Goal: Check status: Check status

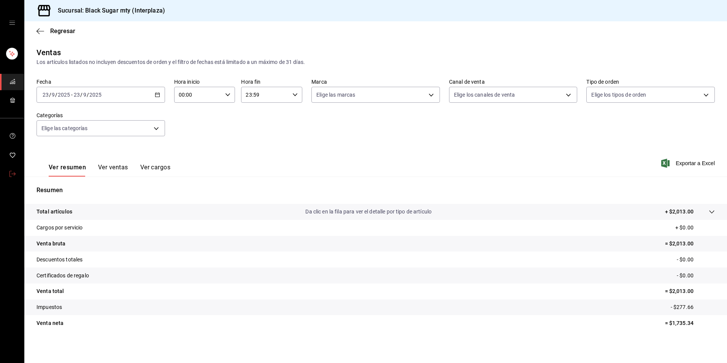
click at [10, 173] on icon "mailbox folders" at bounding box center [13, 174] width 6 height 6
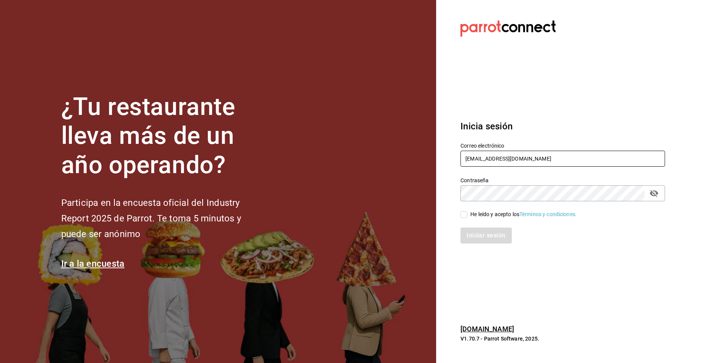
click at [520, 153] on input "interplaza_re@bs.com" at bounding box center [562, 158] width 204 height 16
type input "sanagustin_re@bs.com"
click at [464, 215] on input "He leído y acepto los Términos y condiciones." at bounding box center [463, 214] width 7 height 7
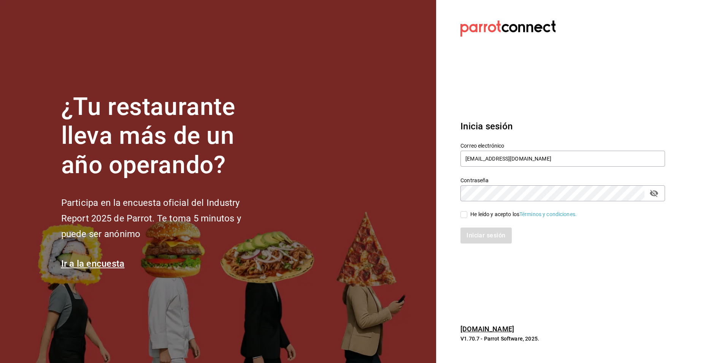
checkbox input "true"
click at [469, 234] on button "Iniciar sesión" at bounding box center [486, 235] width 52 height 16
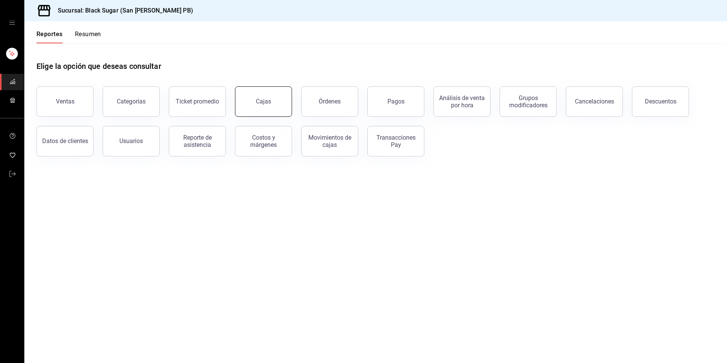
click at [249, 108] on link "Cajas" at bounding box center [263, 101] width 57 height 30
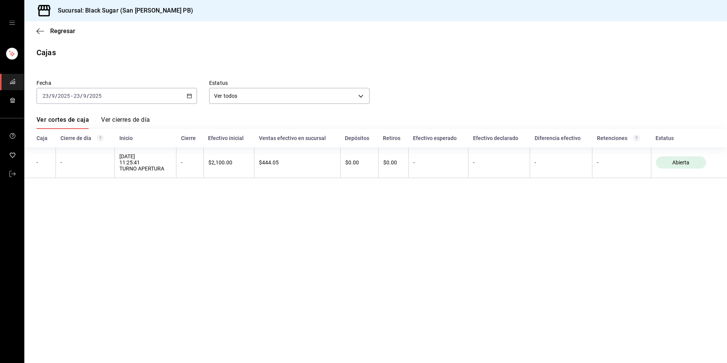
click at [86, 94] on input "9" at bounding box center [85, 96] width 4 height 6
click at [86, 207] on span "Rango de fechas" at bounding box center [72, 204] width 59 height 8
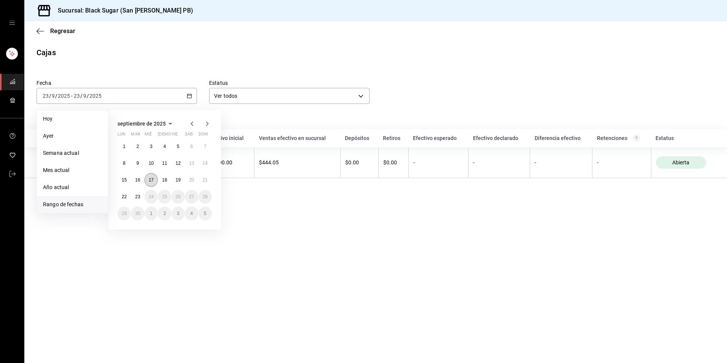
click at [147, 177] on button "17" at bounding box center [150, 180] width 13 height 14
click at [119, 197] on button "22" at bounding box center [123, 197] width 13 height 14
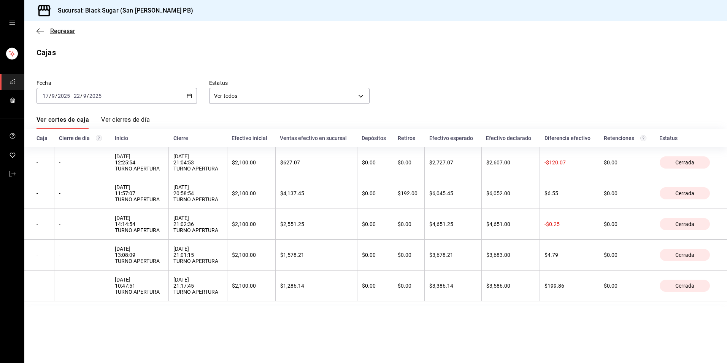
click at [66, 30] on span "Regresar" at bounding box center [62, 30] width 25 height 7
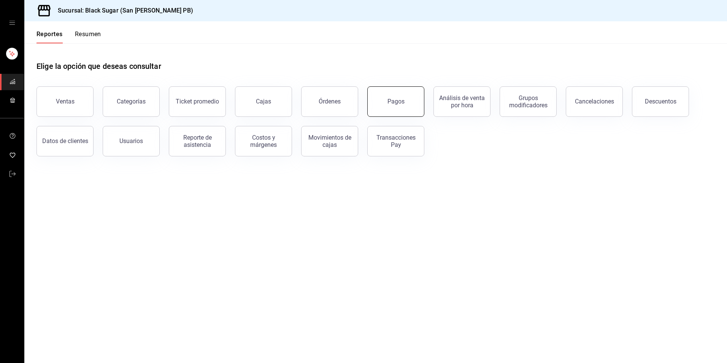
click at [389, 95] on button "Pagos" at bounding box center [395, 101] width 57 height 30
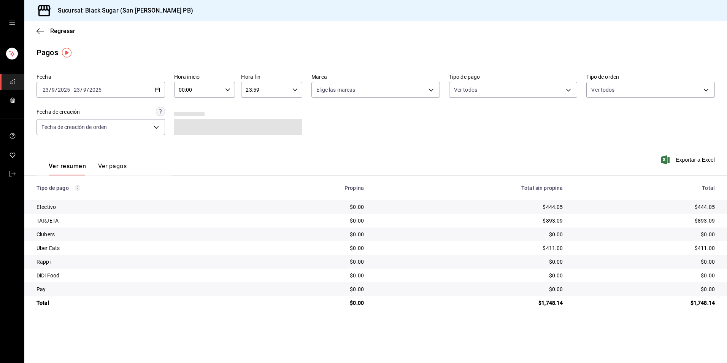
click at [62, 93] on div "[DATE] [DATE] - [DATE] [DATE]" at bounding box center [100, 90] width 128 height 16
click at [87, 197] on span "Rango de fechas" at bounding box center [72, 198] width 59 height 8
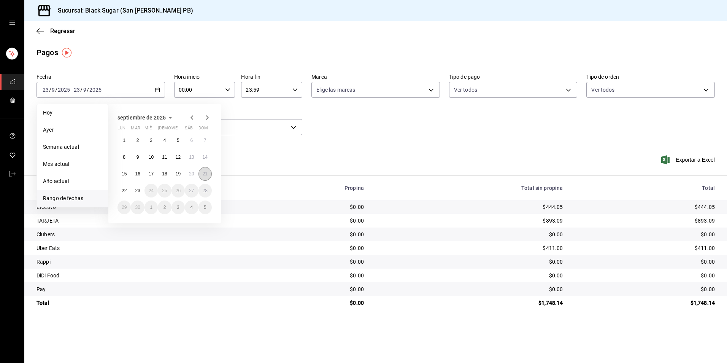
click at [206, 176] on abbr "21" at bounding box center [205, 173] width 5 height 5
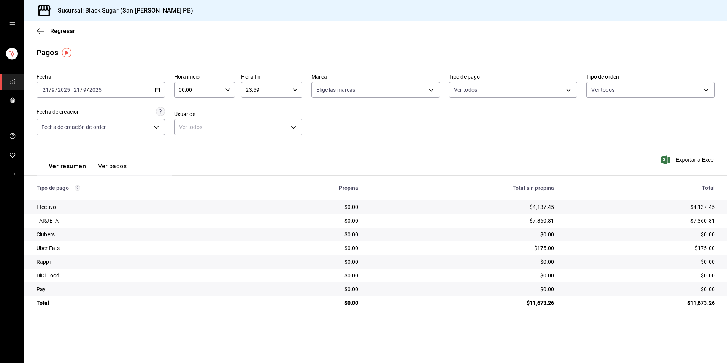
click at [128, 89] on div "[DATE] [DATE] - [DATE] [DATE]" at bounding box center [100, 90] width 128 height 16
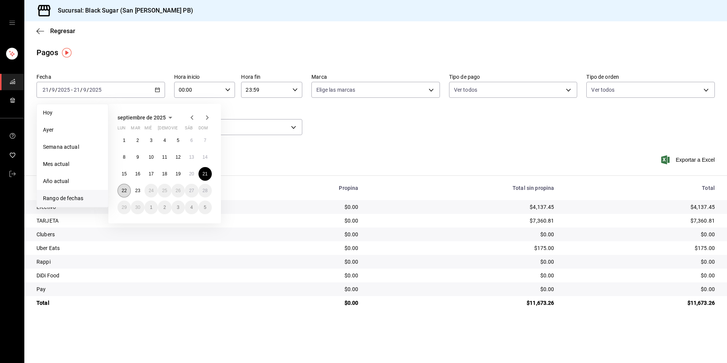
click at [127, 190] on abbr "22" at bounding box center [124, 190] width 5 height 5
